Goal: Navigation & Orientation: Go to known website

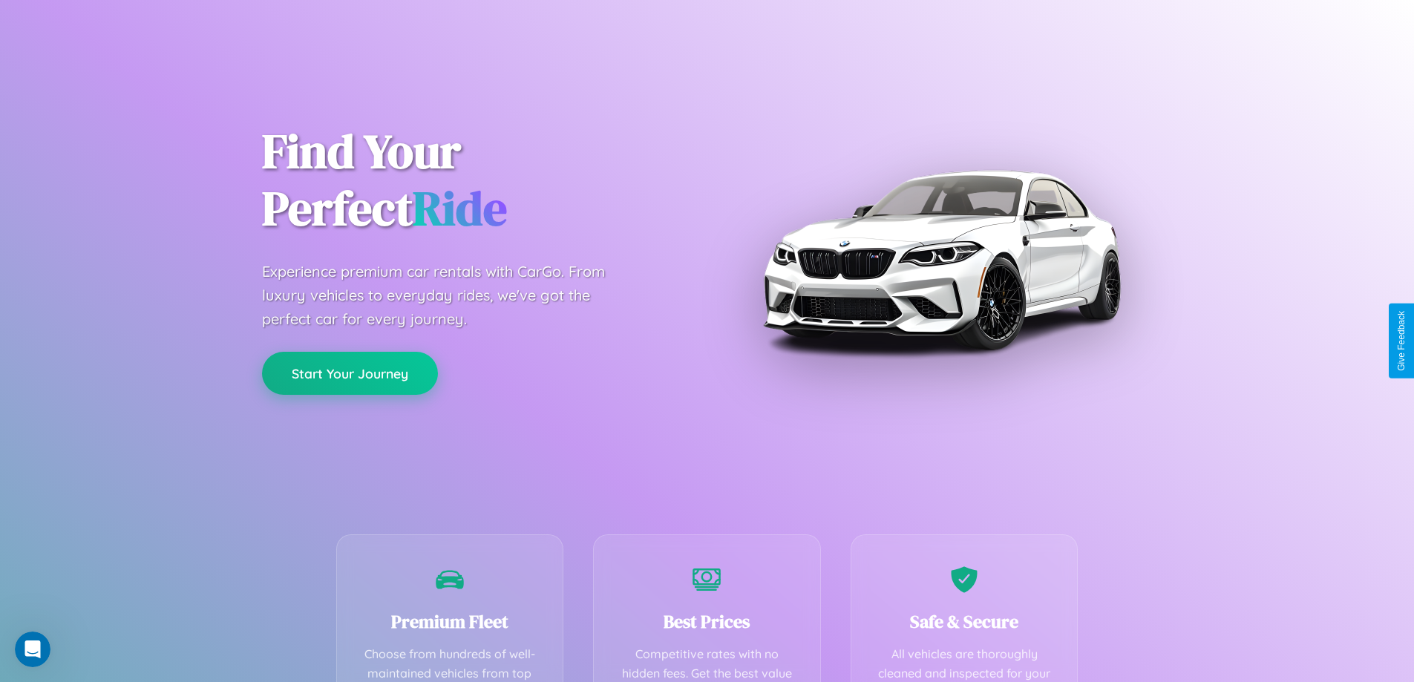
click at [350, 373] on button "Start Your Journey" at bounding box center [350, 373] width 176 height 43
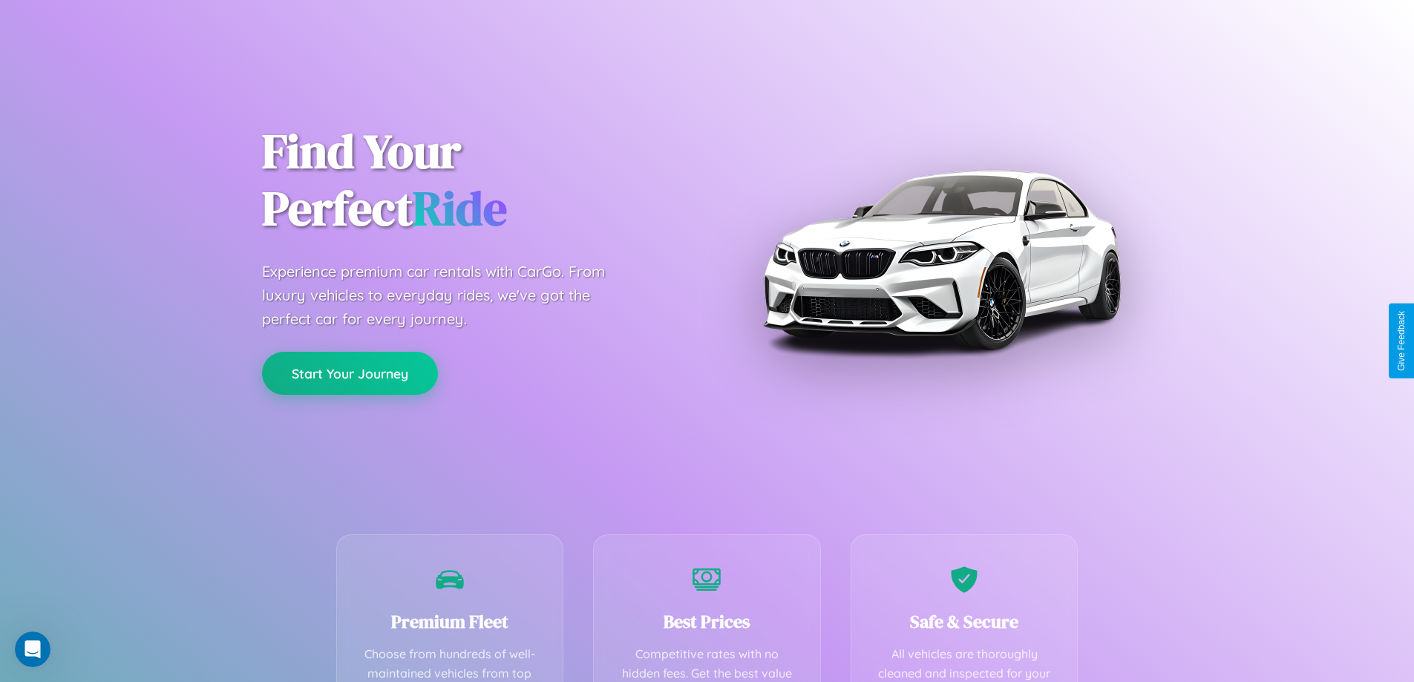
click at [350, 373] on button "Start Your Journey" at bounding box center [350, 373] width 176 height 43
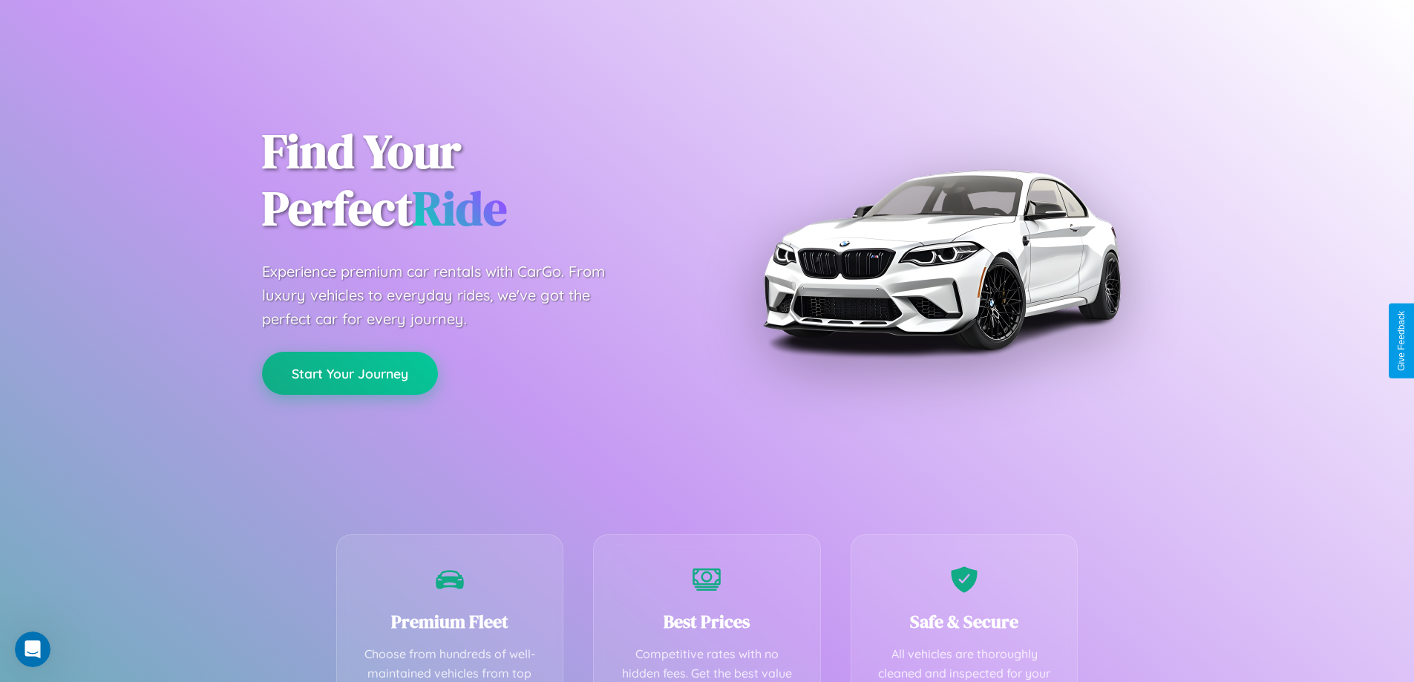
click at [350, 373] on button "Start Your Journey" at bounding box center [350, 373] width 176 height 43
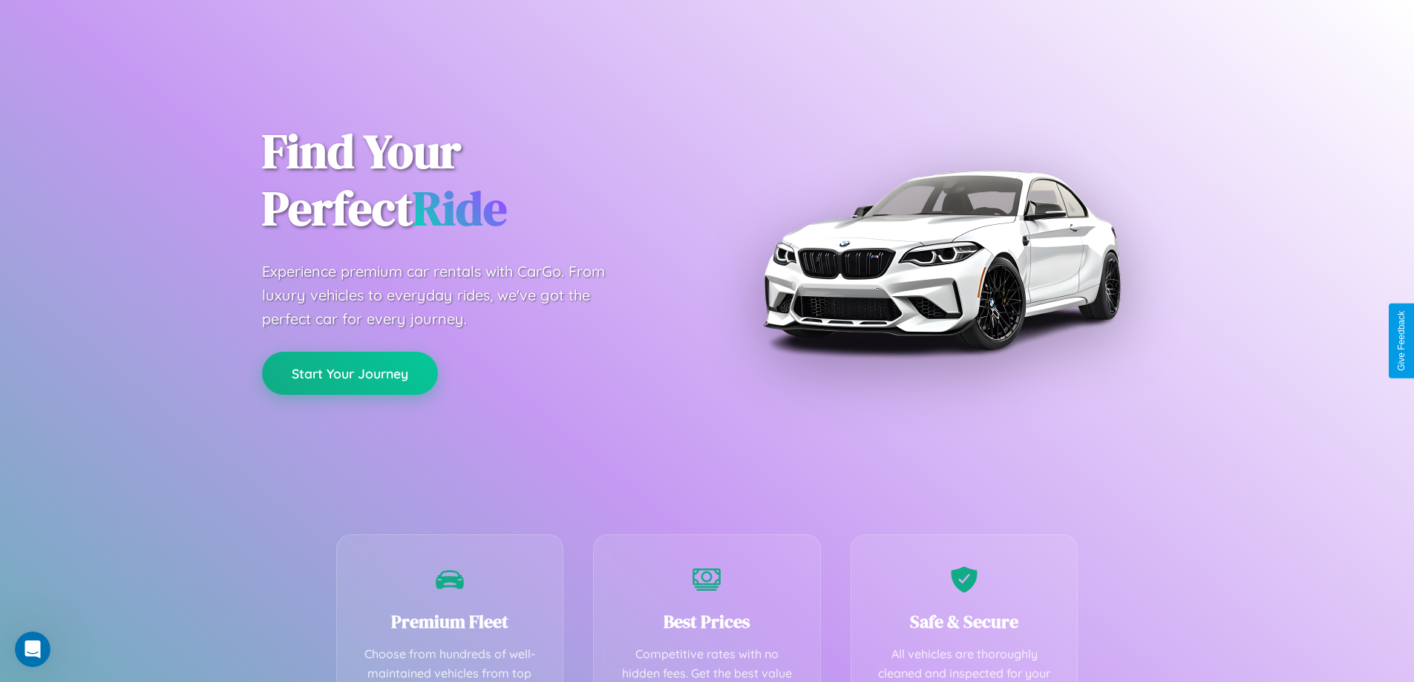
click at [350, 373] on button "Start Your Journey" at bounding box center [350, 373] width 176 height 43
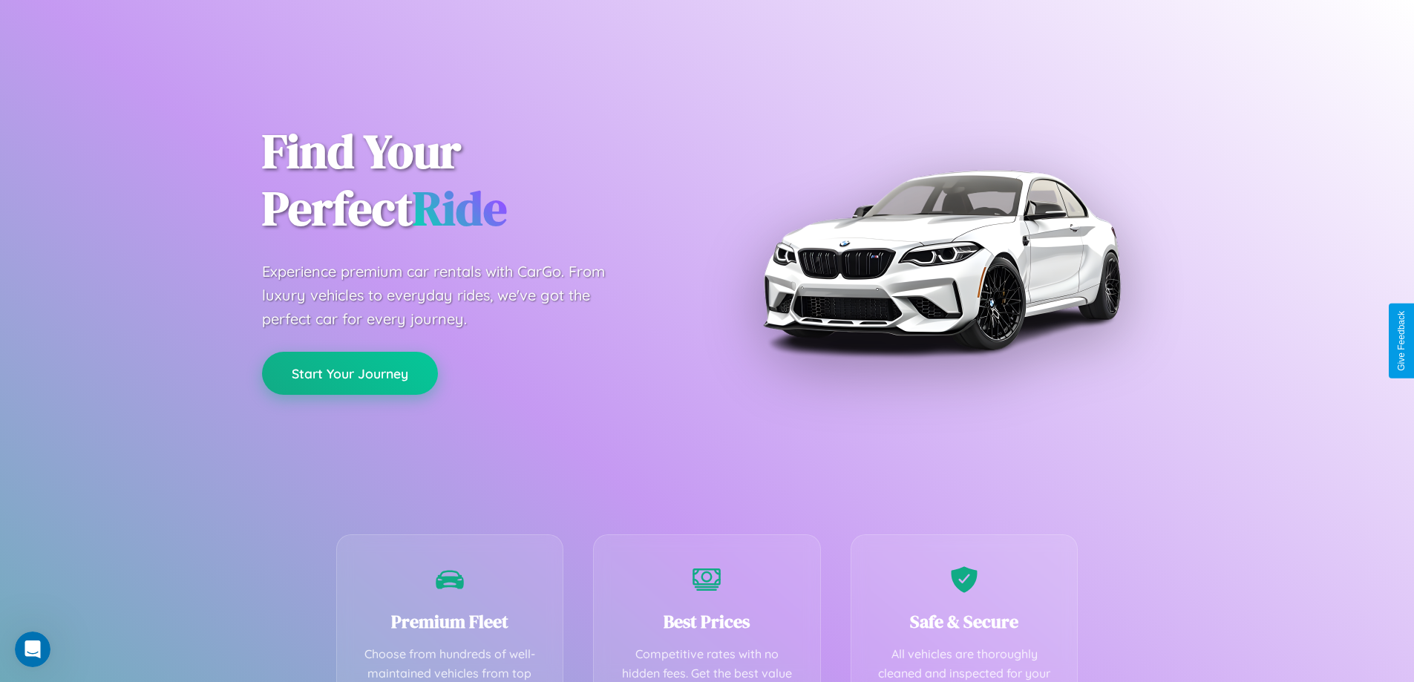
click at [350, 373] on button "Start Your Journey" at bounding box center [350, 373] width 176 height 43
